Goal: Task Accomplishment & Management: Complete application form

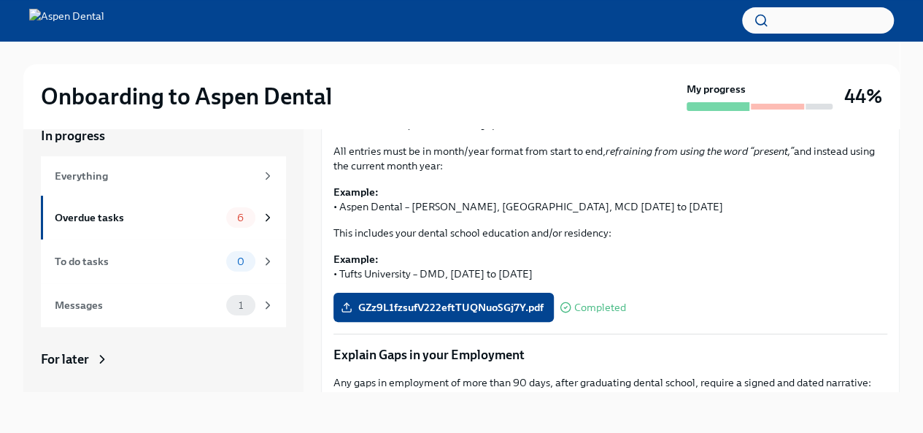
scroll to position [253, 0]
click at [487, 300] on span "GZz9L1fzsufV222eftTUQNuoSGj7Y.pdf" at bounding box center [444, 307] width 200 height 15
click at [0, 0] on input "GZz9L1fzsufV222eftTUQNuoSGj7Y.pdf" at bounding box center [0, 0] width 0 height 0
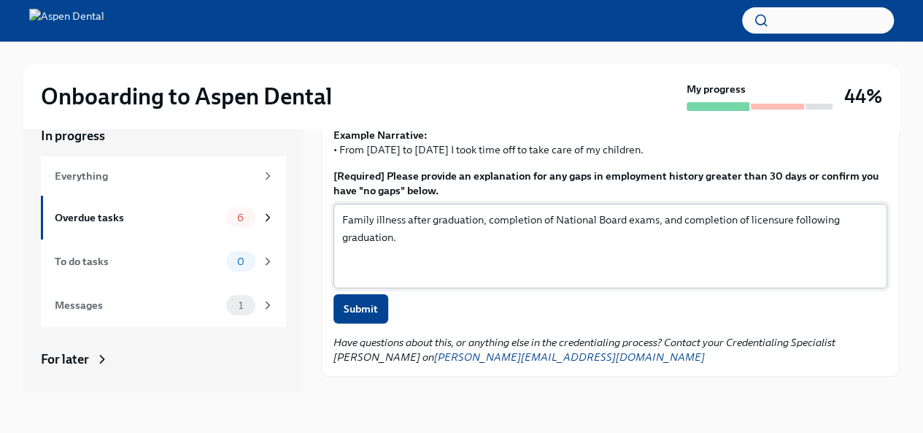
scroll to position [585, 0]
click at [485, 211] on textarea "Family illness after graduation, completion of National Board exams, and comple…" at bounding box center [610, 246] width 536 height 70
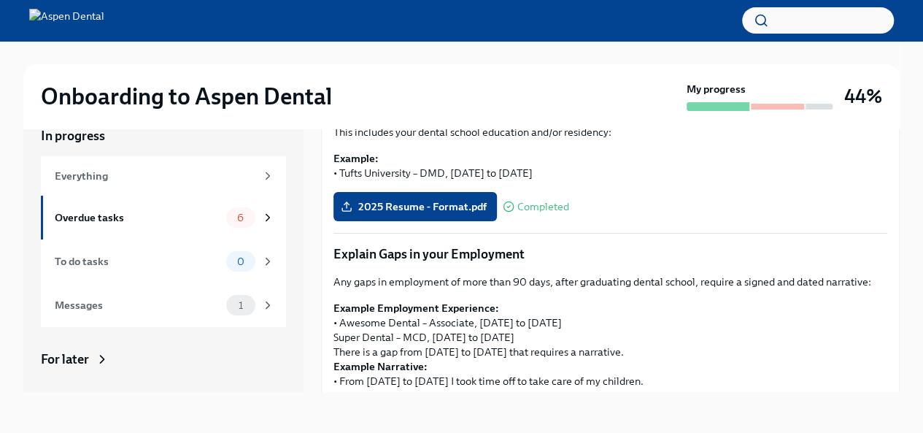
scroll to position [600, 0]
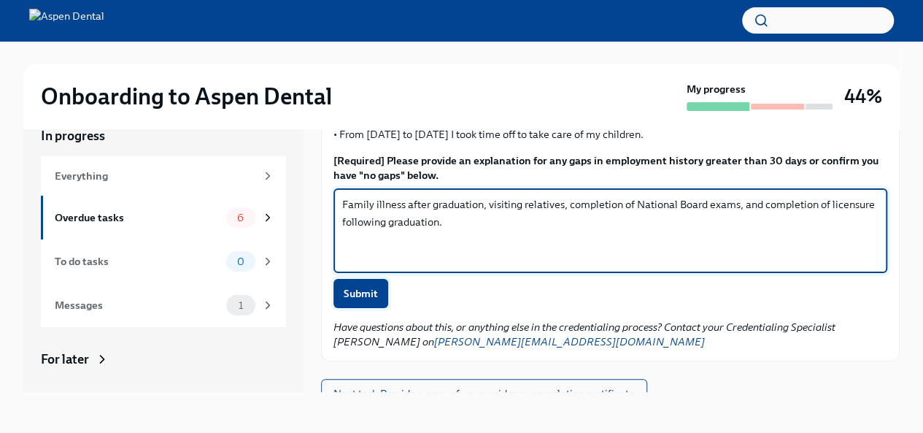
type textarea "Family illness after graduation, visiting relatives, completion of National Boa…"
click at [361, 286] on span "Submit" at bounding box center [361, 293] width 34 height 15
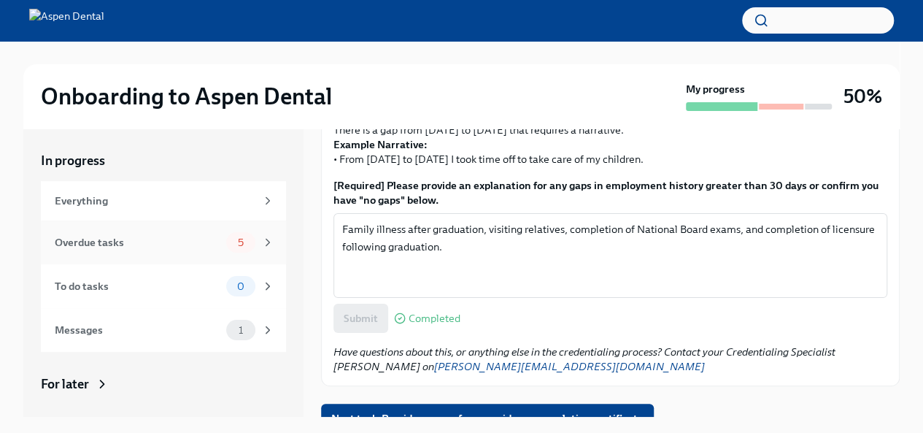
click at [182, 240] on div "Overdue tasks" at bounding box center [138, 242] width 166 height 16
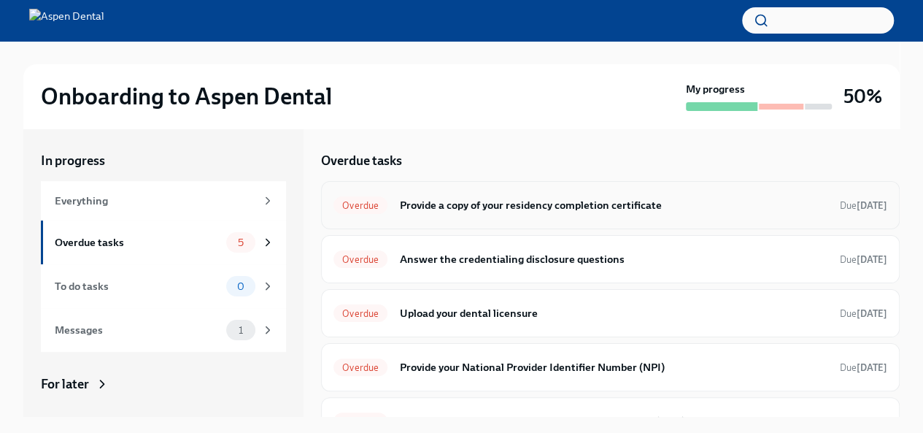
click at [671, 215] on div "Overdue Provide a copy of your residency completion certificate Due [DATE]" at bounding box center [611, 204] width 554 height 23
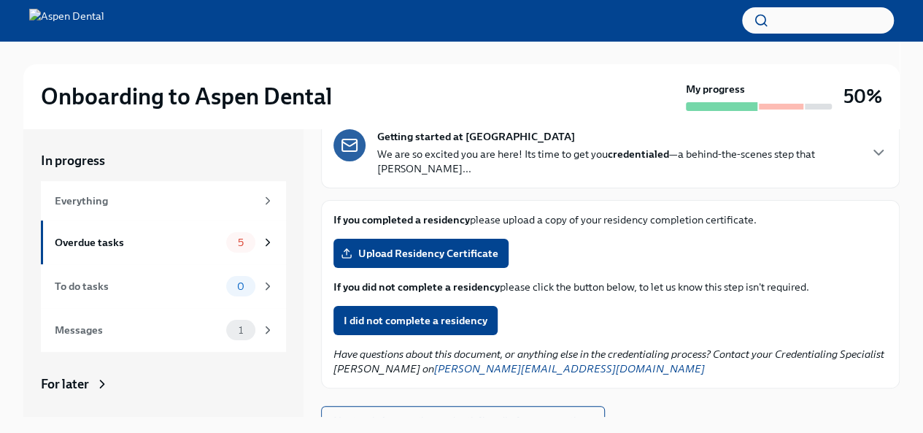
scroll to position [99, 0]
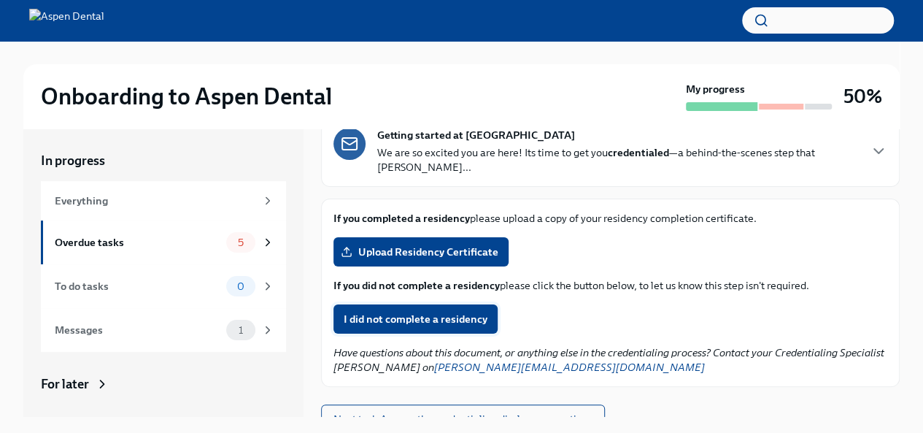
click at [473, 312] on span "I did not complete a residency" at bounding box center [416, 319] width 144 height 15
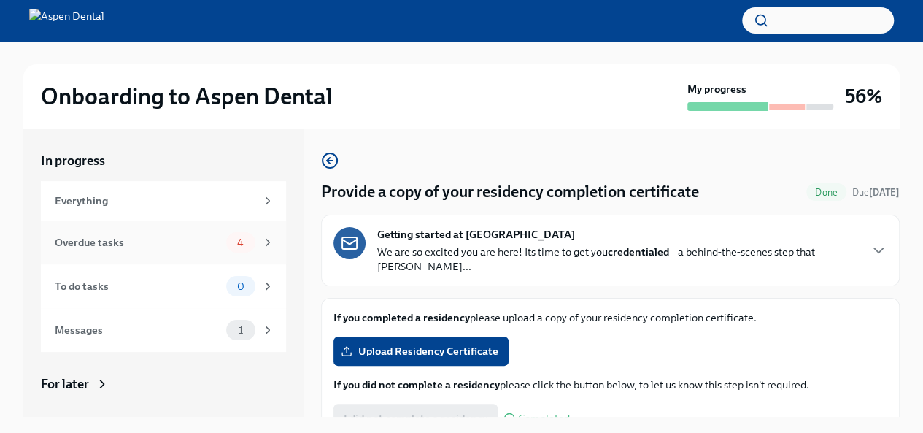
click at [261, 245] on icon at bounding box center [267, 242] width 13 height 13
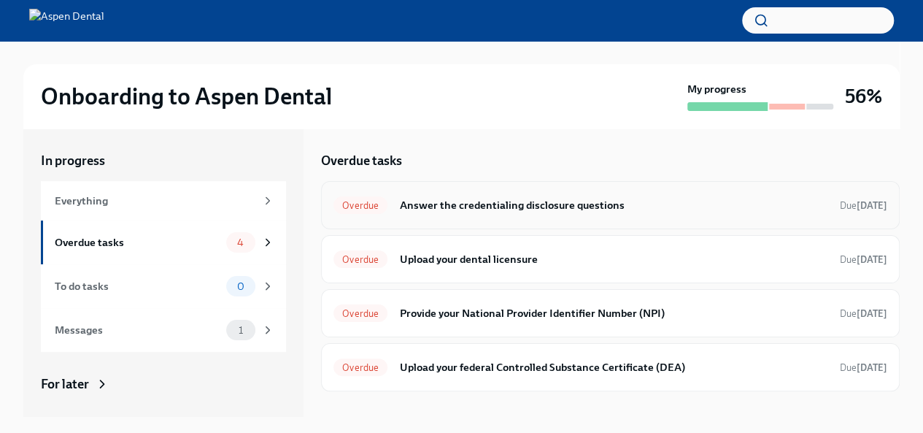
click at [651, 198] on h6 "Answer the credentialing disclosure questions" at bounding box center [613, 205] width 429 height 16
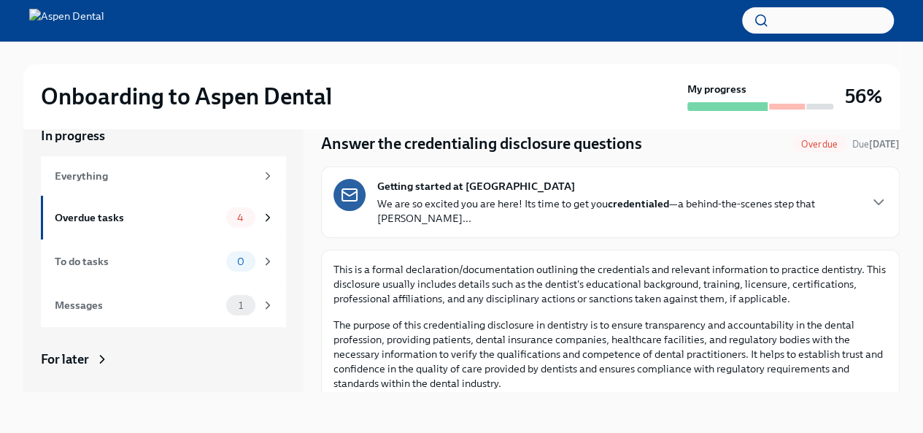
scroll to position [23, 0]
click at [870, 193] on icon "button" at bounding box center [879, 202] width 18 height 18
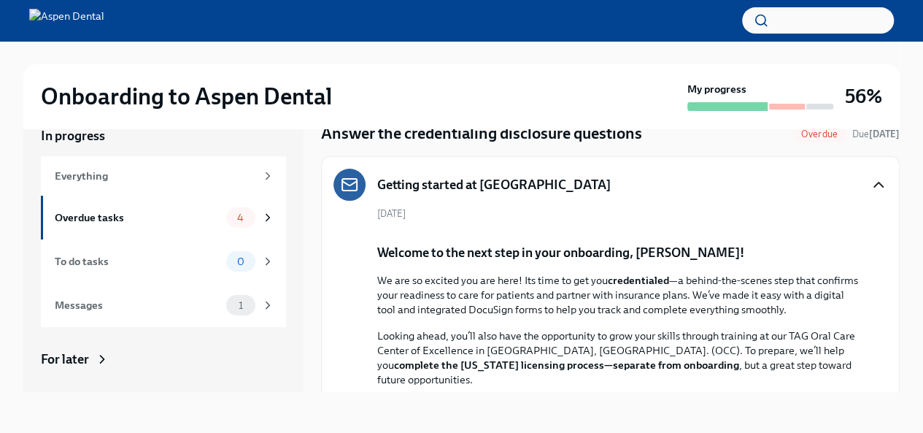
scroll to position [0, 0]
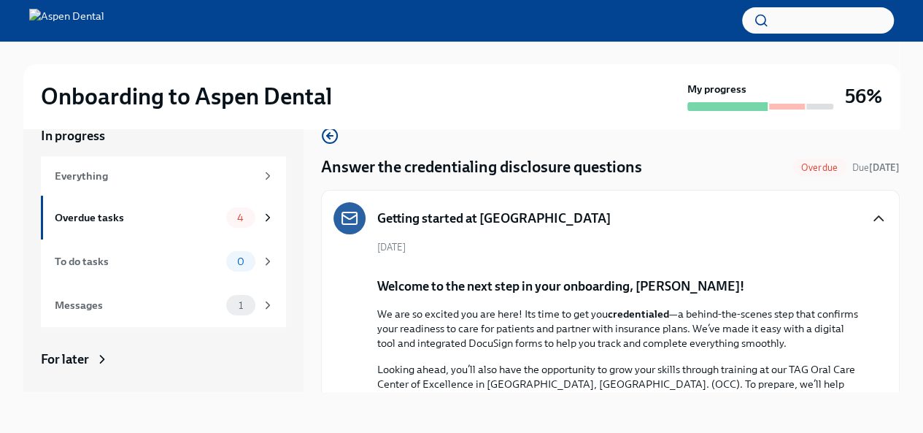
click at [870, 225] on icon "button" at bounding box center [879, 218] width 18 height 18
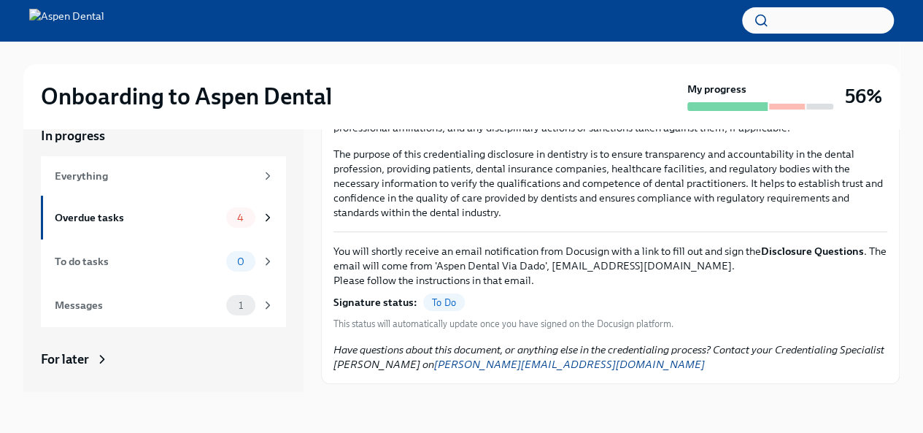
scroll to position [196, 0]
